Goal: Find specific page/section: Find specific page/section

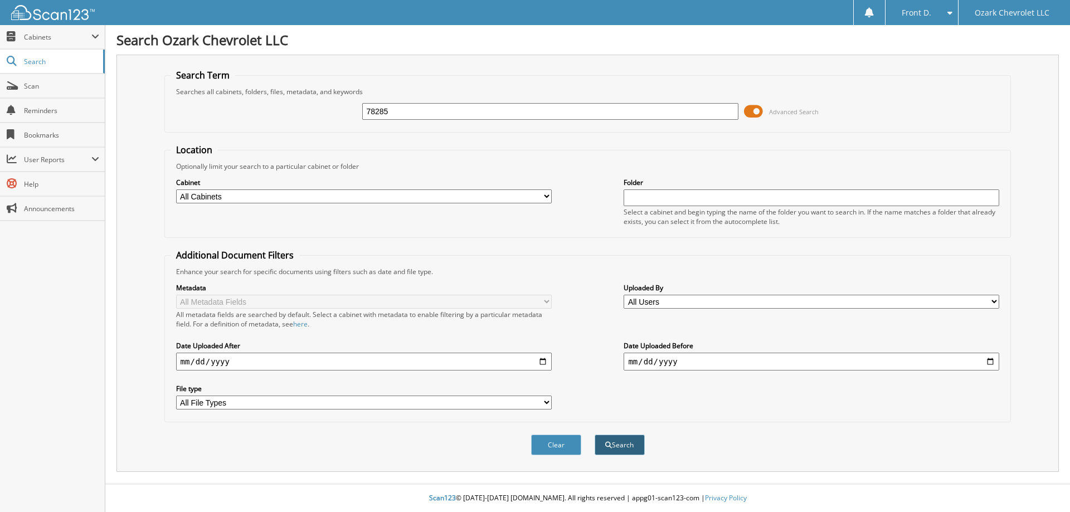
type input "78285"
click at [631, 445] on button "Search" at bounding box center [619, 445] width 50 height 21
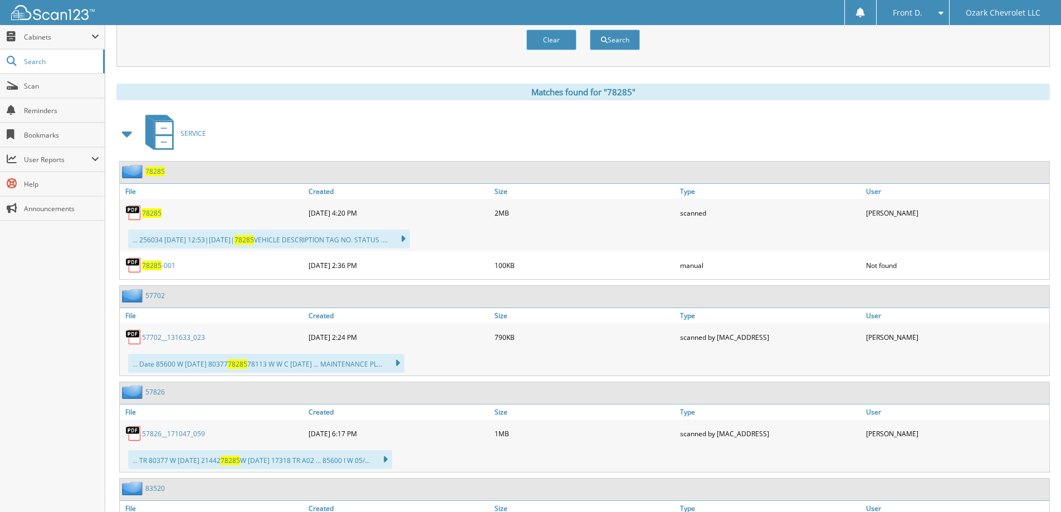
scroll to position [501, 0]
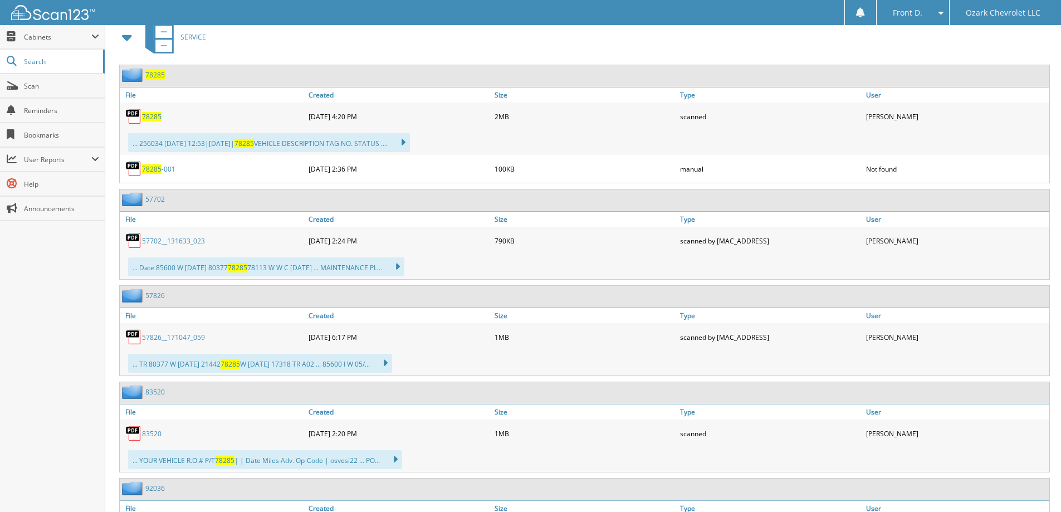
click at [173, 242] on link "57702__131633_023" at bounding box center [173, 240] width 63 height 9
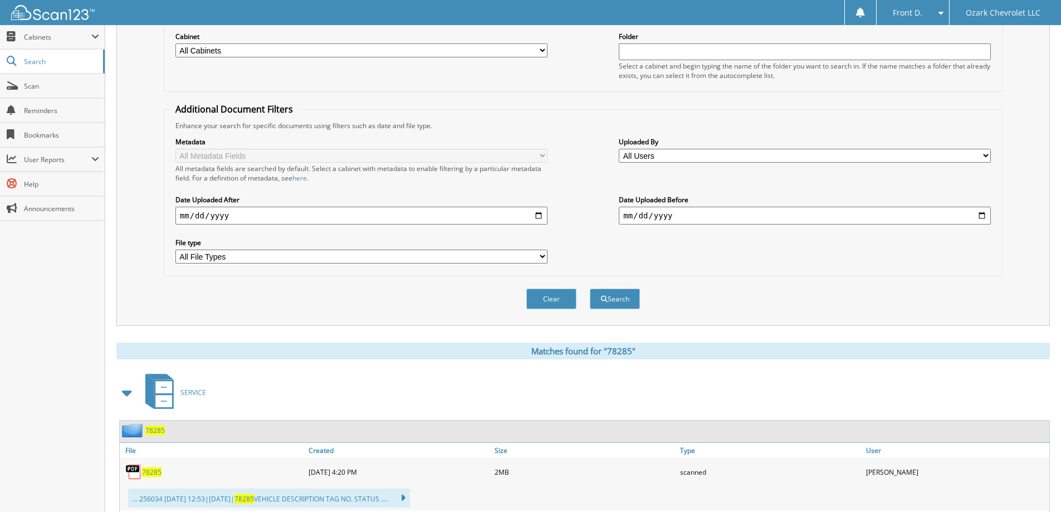
scroll to position [0, 0]
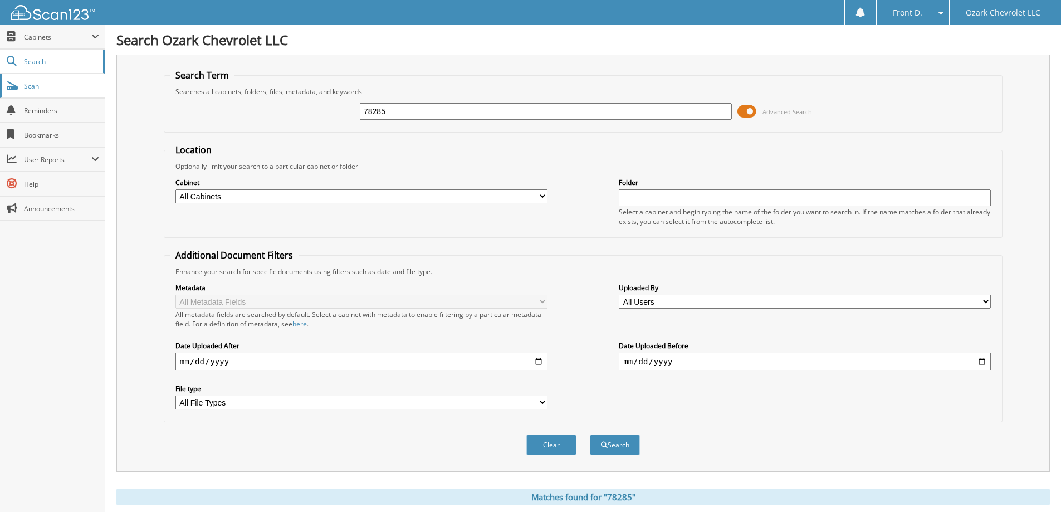
click at [27, 91] on link "Scan" at bounding box center [52, 86] width 105 height 24
